Goal: Information Seeking & Learning: Learn about a topic

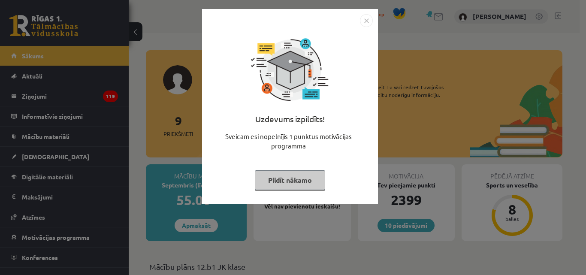
click at [294, 173] on button "Pildīt nākamo" at bounding box center [290, 180] width 70 height 20
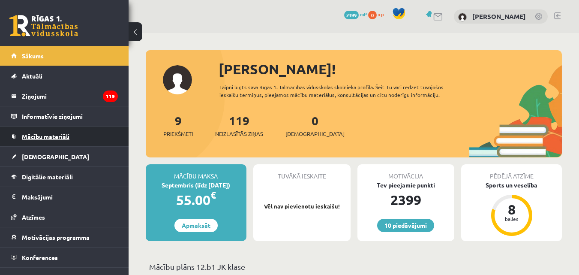
click at [42, 139] on span "Mācību materiāli" at bounding box center [46, 136] width 48 height 8
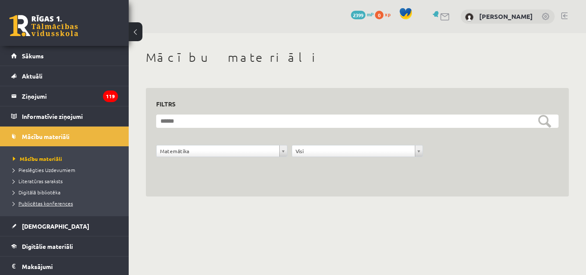
click at [55, 202] on span "Publicētas konferences" at bounding box center [43, 203] width 60 height 7
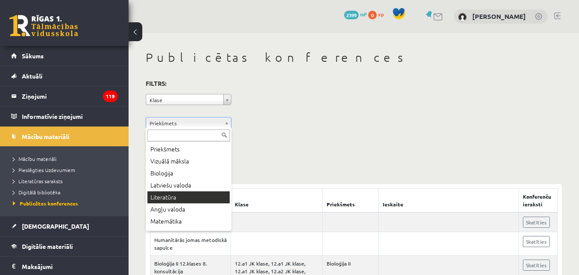
scroll to position [19, 0]
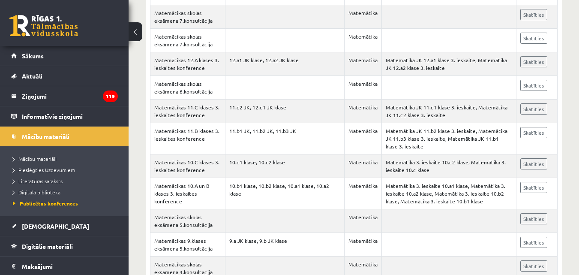
scroll to position [569, 0]
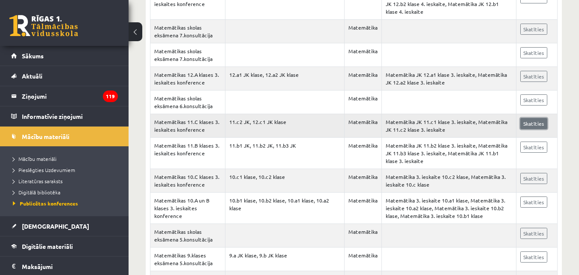
click at [542, 125] on link "Skatīties" at bounding box center [533, 123] width 27 height 11
